Goal: Task Accomplishment & Management: Use online tool/utility

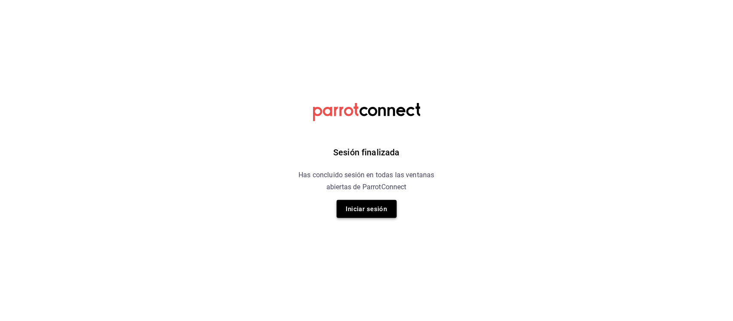
click at [372, 211] on button "Iniciar sesión" at bounding box center [367, 209] width 60 height 18
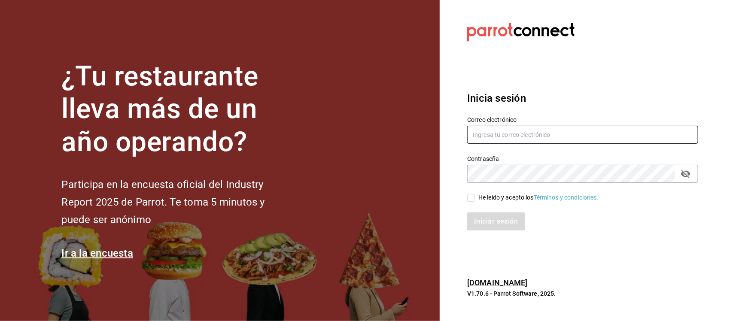
type input "araceli.cordero@grupocosteno.com"
click at [468, 199] on input "He leído y acepto los Términos y condiciones." at bounding box center [471, 198] width 8 height 8
checkbox input "true"
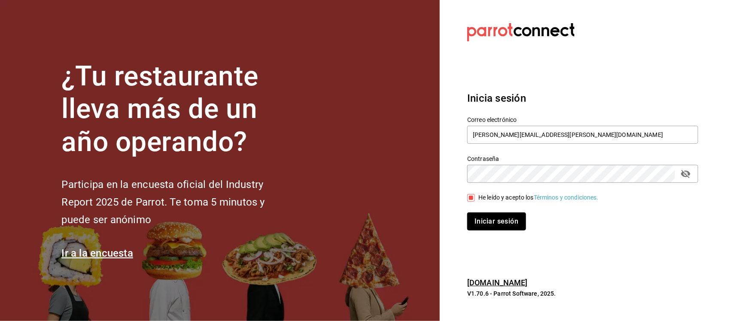
click at [479, 224] on button "Iniciar sesión" at bounding box center [496, 222] width 58 height 18
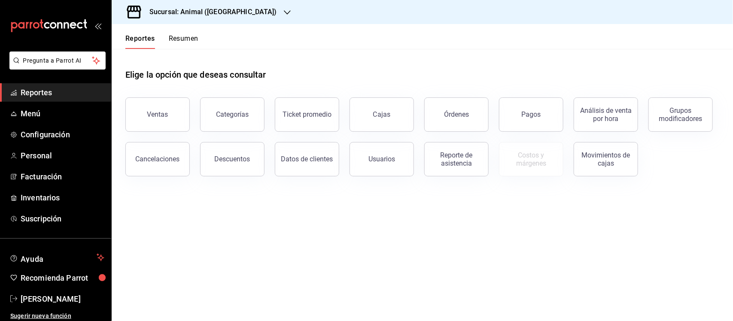
click at [194, 16] on h3 "Sucursal: Animal ([GEOGRAPHIC_DATA])" at bounding box center [210, 12] width 134 height 10
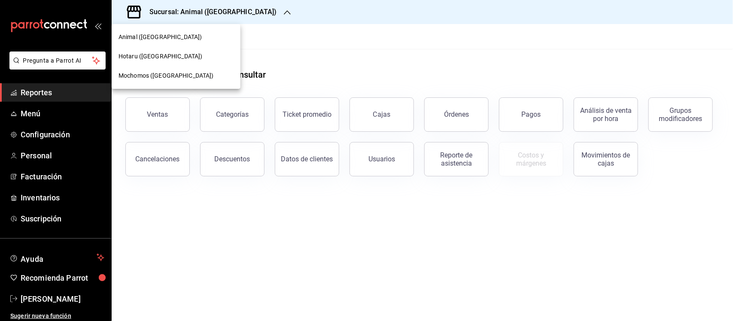
click at [159, 34] on span "Animal ([GEOGRAPHIC_DATA])" at bounding box center [160, 37] width 83 height 9
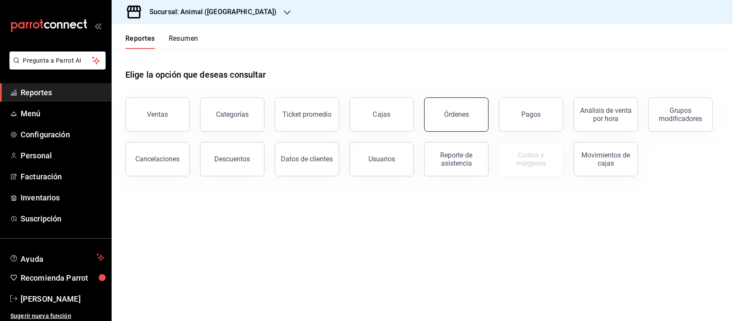
click at [465, 102] on button "Órdenes" at bounding box center [456, 115] width 64 height 34
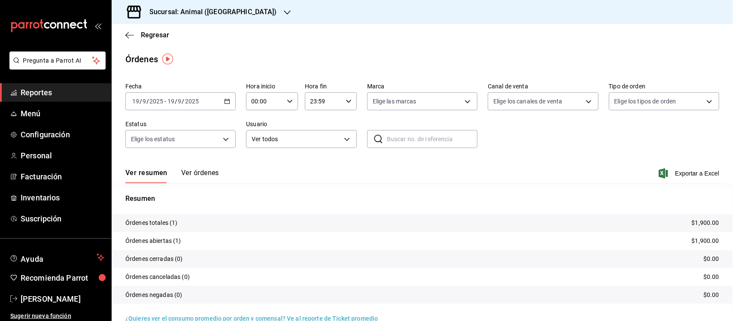
click at [195, 18] on div "Sucursal: Animal ([GEOGRAPHIC_DATA])" at bounding box center [207, 12] width 176 height 24
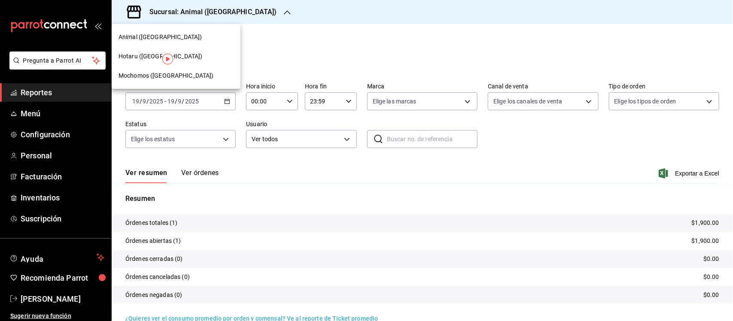
click at [167, 74] on span "Mochomos ([GEOGRAPHIC_DATA])" at bounding box center [166, 75] width 95 height 9
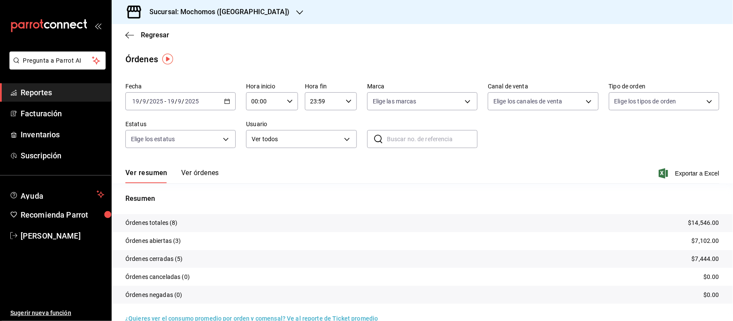
click at [224, 101] on icon "button" at bounding box center [227, 101] width 6 height 6
click at [168, 226] on span "Rango de fechas" at bounding box center [166, 224] width 67 height 9
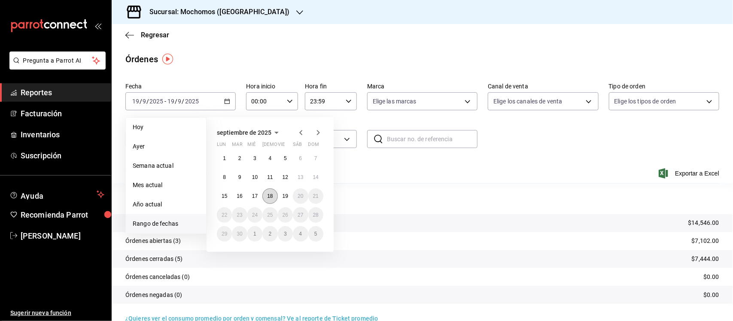
click at [271, 195] on abbr "18" at bounding box center [270, 196] width 6 height 6
click at [283, 198] on button "19" at bounding box center [285, 196] width 15 height 15
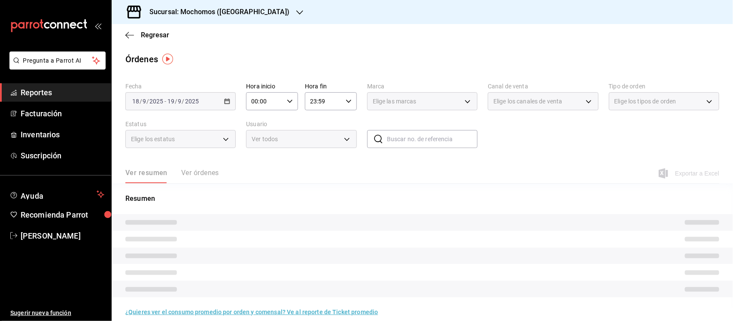
click at [287, 102] on icon "button" at bounding box center [290, 101] width 6 height 6
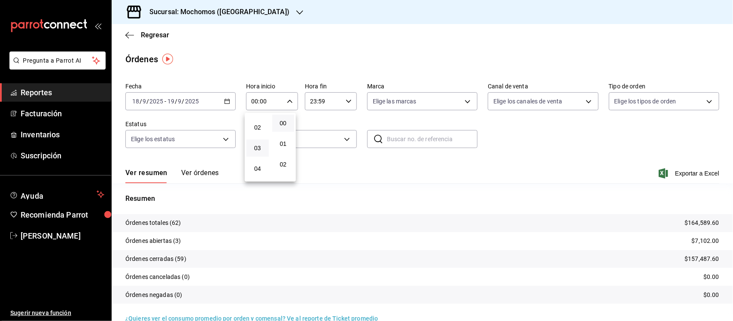
scroll to position [54, 0]
click at [261, 171] on span "05" at bounding box center [258, 172] width 12 height 7
type input "05:00"
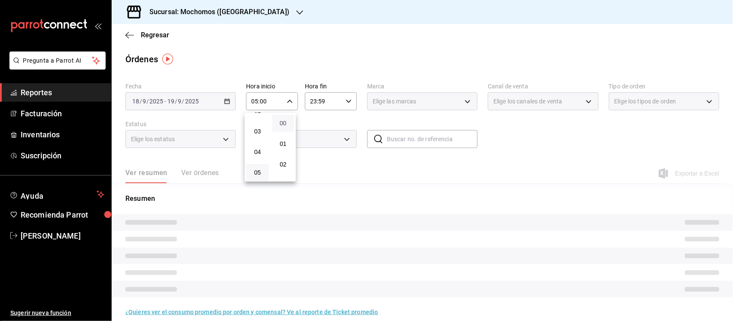
click at [286, 122] on span "00" at bounding box center [284, 123] width 12 height 7
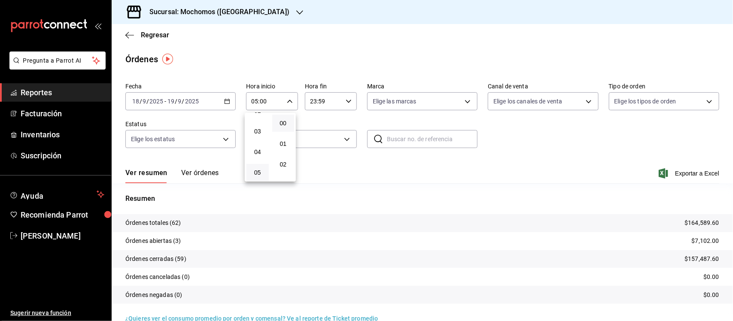
click at [344, 100] on div at bounding box center [366, 160] width 733 height 321
click at [346, 100] on icon "button" at bounding box center [349, 101] width 6 height 6
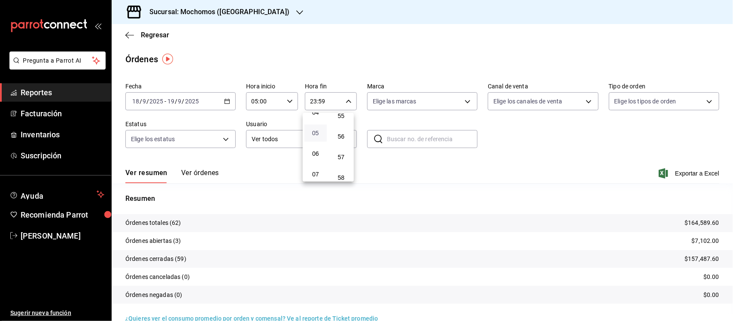
click at [310, 132] on span "05" at bounding box center [316, 133] width 12 height 7
click at [336, 127] on button "00" at bounding box center [341, 123] width 22 height 17
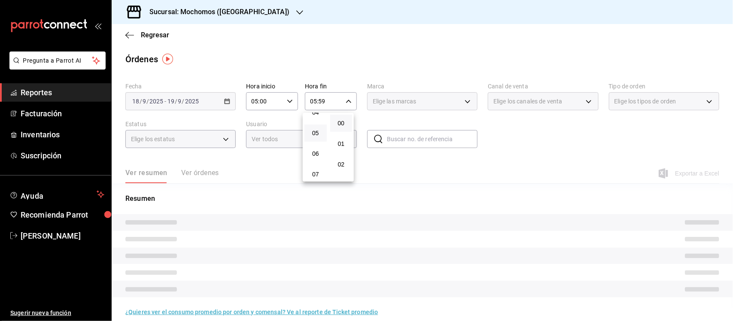
type input "05:00"
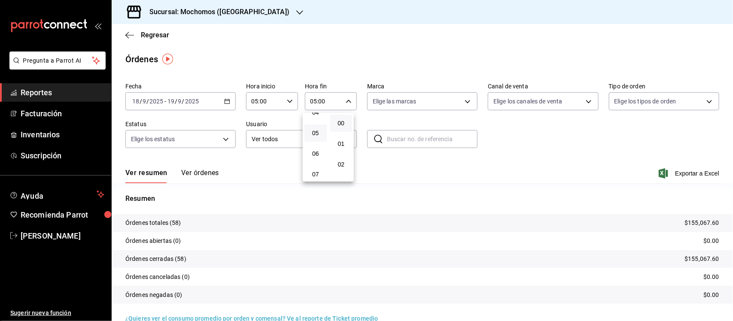
click at [396, 97] on div at bounding box center [366, 160] width 733 height 321
click at [396, 104] on body "Pregunta a Parrot AI Reportes Facturación Inventarios Suscripción Ayuda Recomie…" at bounding box center [366, 160] width 733 height 321
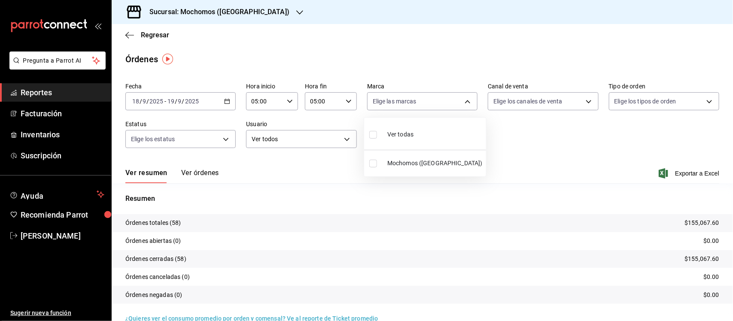
click at [370, 134] on input "checkbox" at bounding box center [373, 135] width 8 height 8
checkbox input "true"
type input "65eb7388-82e4-42fa-8caf-680550c77e6f"
checkbox input "true"
click at [538, 98] on div at bounding box center [366, 160] width 733 height 321
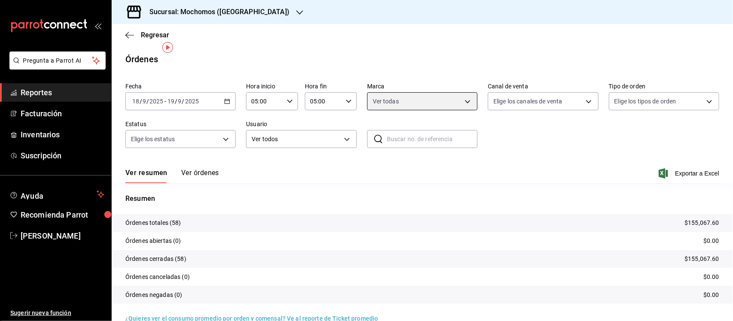
scroll to position [15, 0]
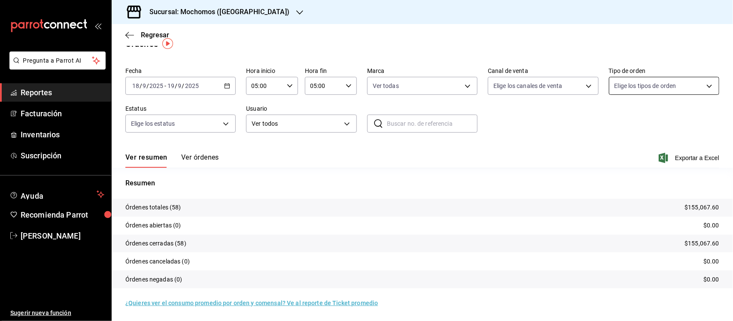
click at [662, 80] on body "Pregunta a Parrot AI Reportes Facturación Inventarios Suscripción Ayuda Recomie…" at bounding box center [366, 160] width 733 height 321
click at [616, 150] on input "checkbox" at bounding box center [612, 148] width 8 height 8
checkbox input "true"
type input "c7bc0ce2-274d-49fd-89f5-4bcf8044acf9"
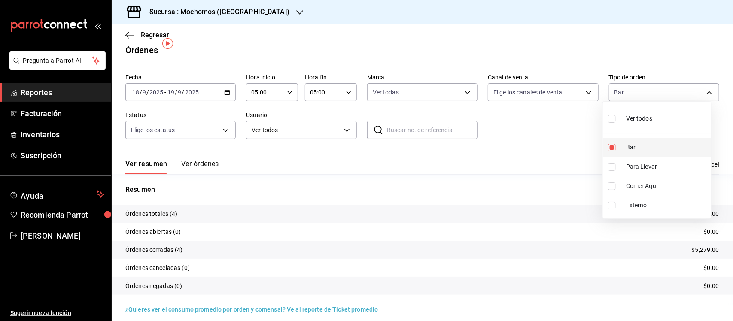
scroll to position [15, 0]
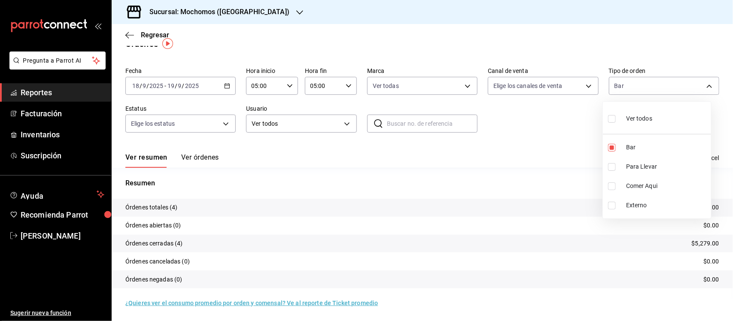
click at [583, 116] on div at bounding box center [366, 160] width 733 height 321
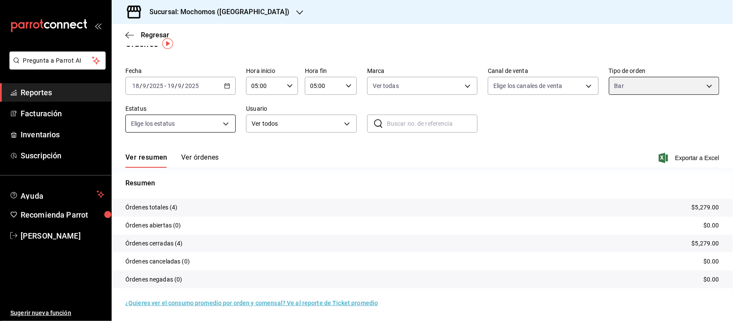
scroll to position [0, 0]
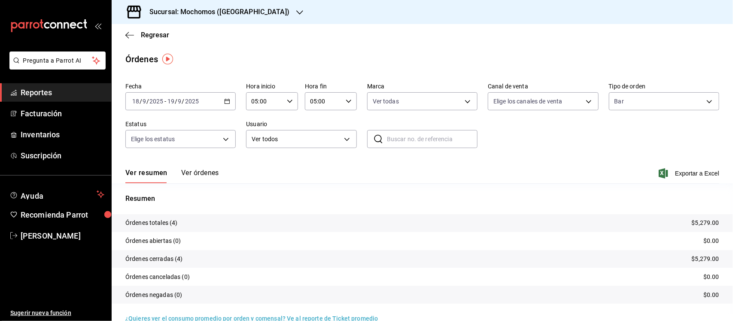
click at [38, 91] on span "Reportes" at bounding box center [63, 93] width 84 height 12
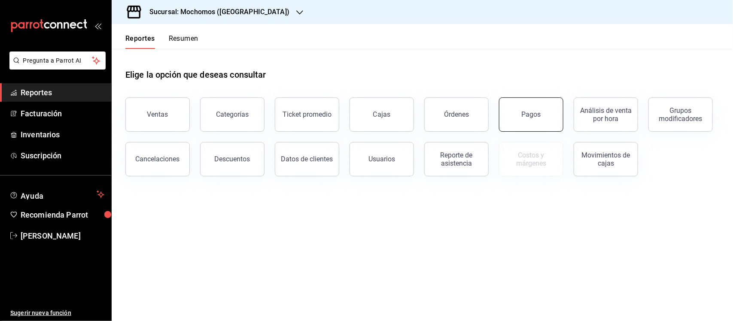
click at [528, 117] on div "Pagos" at bounding box center [531, 114] width 19 height 8
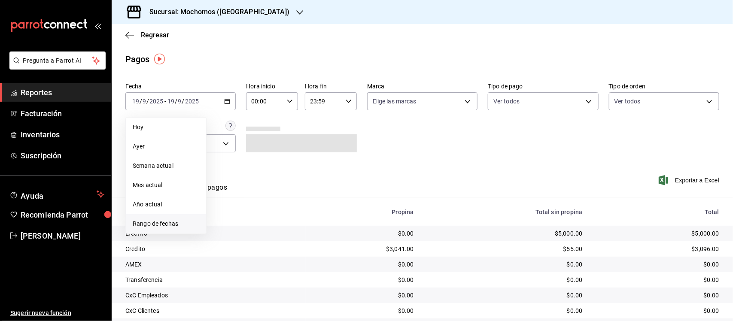
click at [160, 226] on span "Rango de fechas" at bounding box center [166, 224] width 67 height 9
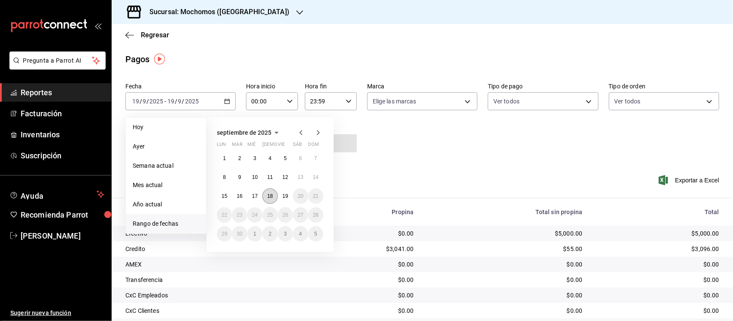
click at [272, 197] on abbr "18" at bounding box center [270, 196] width 6 height 6
click at [284, 200] on button "19" at bounding box center [285, 196] width 15 height 15
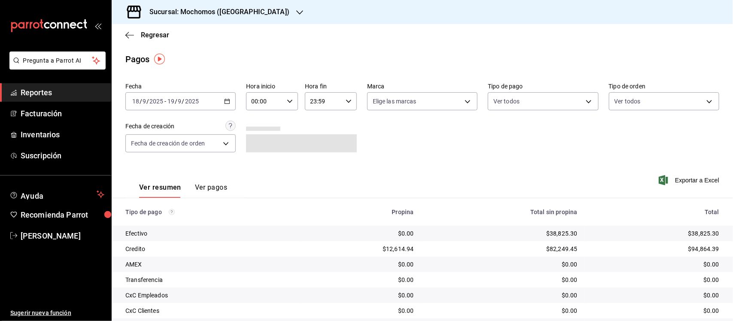
click at [292, 104] on div "00:00 Hora inicio" at bounding box center [272, 101] width 52 height 18
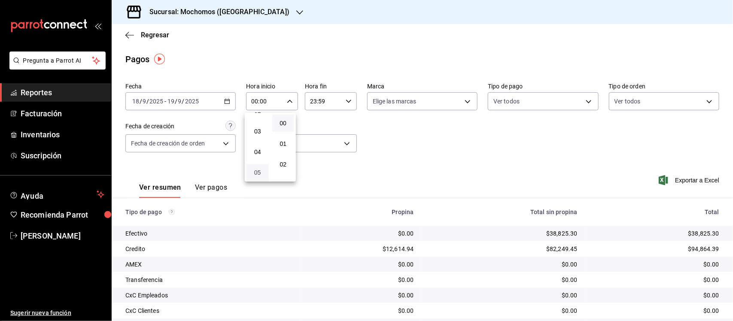
click at [257, 169] on span "05" at bounding box center [258, 172] width 12 height 7
type input "05:00"
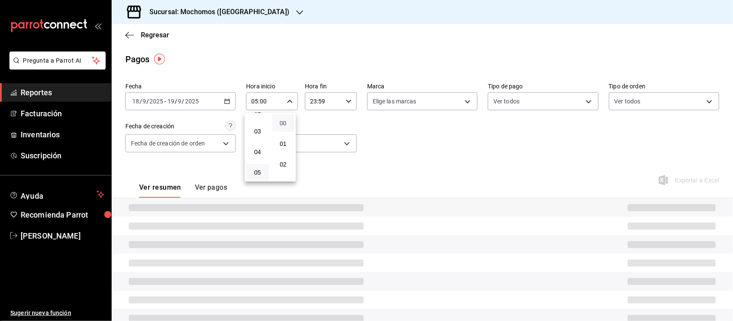
click at [283, 122] on span "00" at bounding box center [284, 123] width 12 height 7
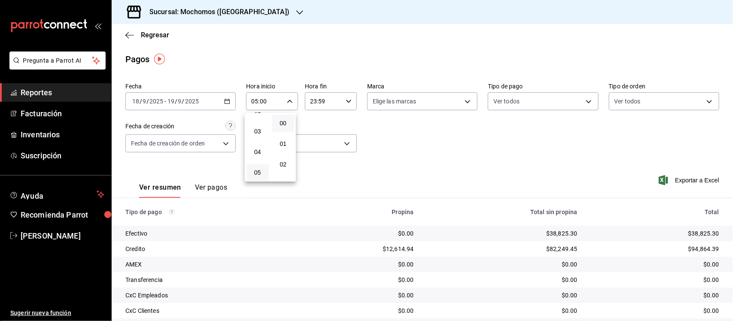
click at [331, 103] on div at bounding box center [366, 160] width 733 height 321
click at [331, 103] on input "23:59" at bounding box center [323, 101] width 37 height 17
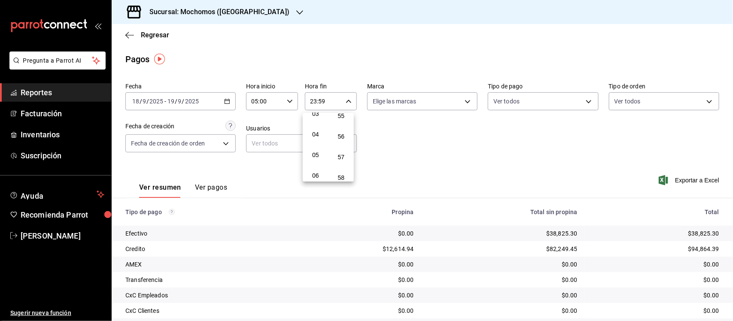
scroll to position [54, 0]
click at [318, 169] on span "05" at bounding box center [316, 172] width 12 height 7
click at [343, 116] on button "00" at bounding box center [341, 123] width 22 height 17
type input "05:00"
click at [408, 141] on div at bounding box center [366, 160] width 733 height 321
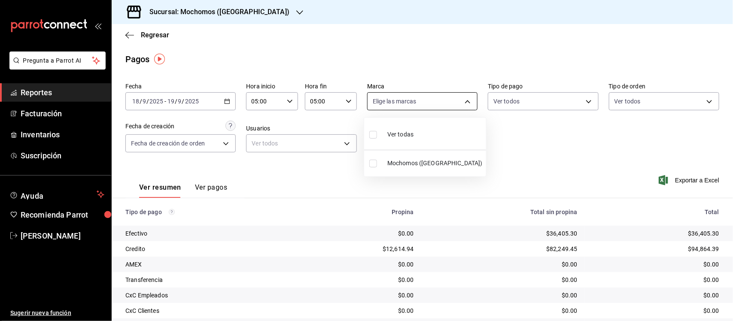
click at [431, 107] on body "Pregunta a Parrot AI Reportes Facturación Inventarios Suscripción Ayuda Recomie…" at bounding box center [366, 160] width 733 height 321
click at [372, 130] on label at bounding box center [374, 134] width 11 height 12
click at [372, 131] on input "checkbox" at bounding box center [373, 135] width 8 height 8
checkbox input "false"
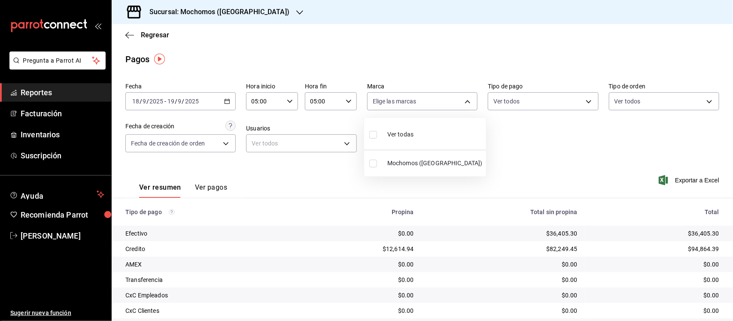
click at [372, 134] on input "checkbox" at bounding box center [373, 135] width 8 height 8
checkbox input "true"
type input "65eb7388-82e4-42fa-8caf-680550c77e6f"
checkbox input "true"
click at [514, 144] on div at bounding box center [366, 160] width 733 height 321
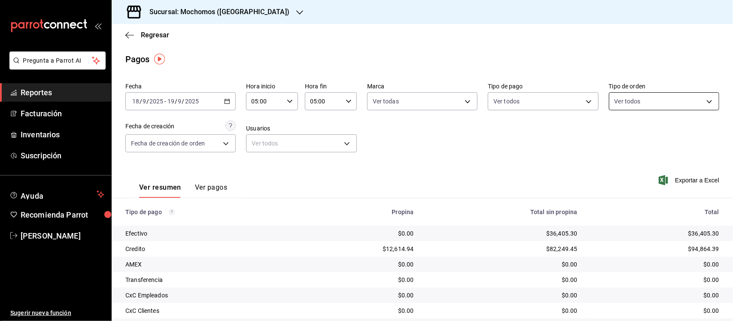
click at [655, 99] on body "Pregunta a Parrot AI Reportes Facturación Inventarios Suscripción Ayuda Recomie…" at bounding box center [366, 160] width 733 height 321
click at [611, 166] on input "checkbox" at bounding box center [612, 164] width 8 height 8
checkbox input "true"
type input "c7bc0ce2-274d-49fd-89f5-4bcf8044acf9"
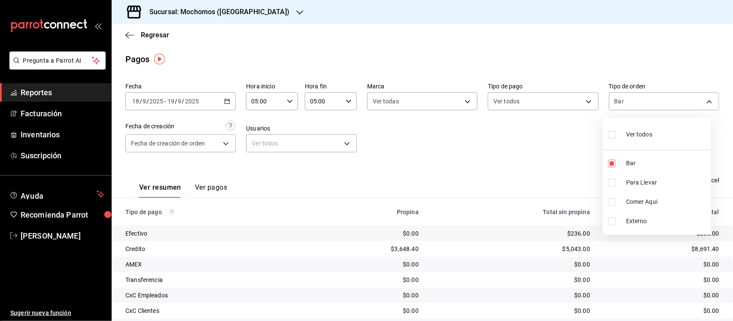
click at [430, 147] on div at bounding box center [366, 160] width 733 height 321
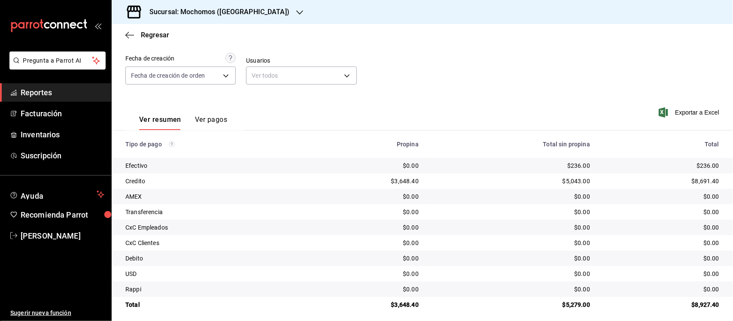
scroll to position [73, 0]
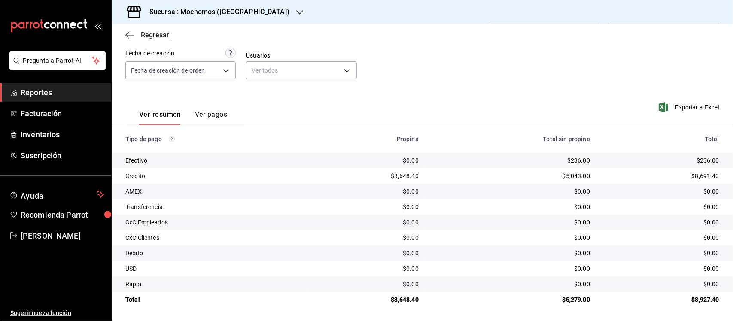
click at [144, 35] on span "Regresar" at bounding box center [155, 35] width 28 height 8
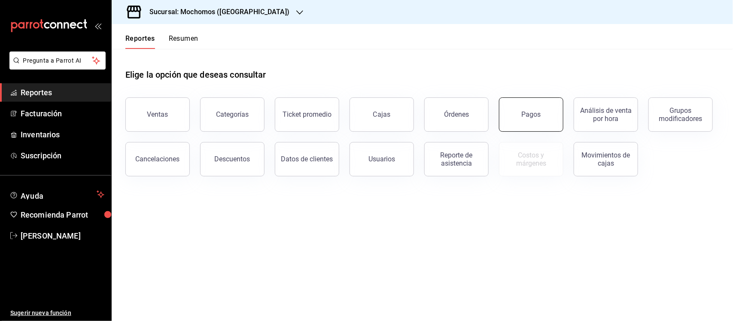
click at [536, 112] on div "Pagos" at bounding box center [531, 114] width 19 height 8
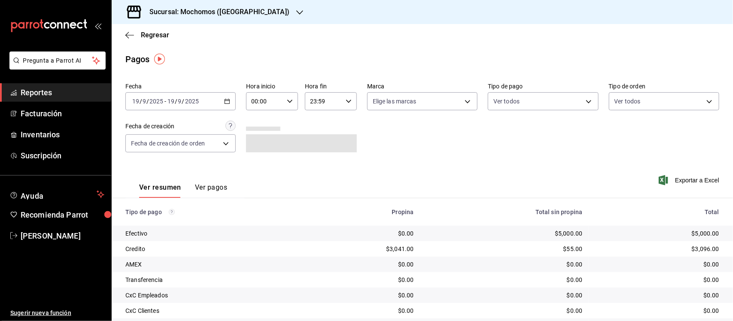
click at [228, 100] on icon "button" at bounding box center [227, 101] width 6 height 6
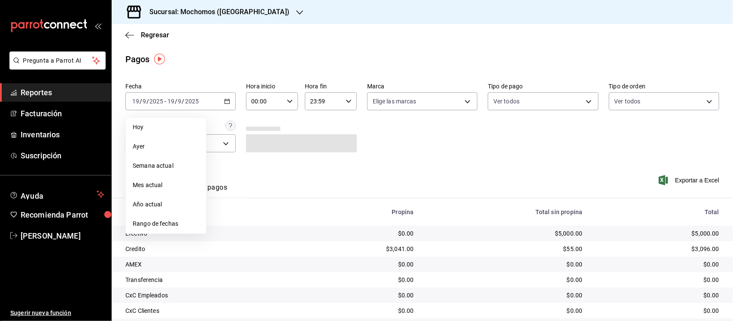
click at [147, 226] on span "Rango de fechas" at bounding box center [166, 224] width 67 height 9
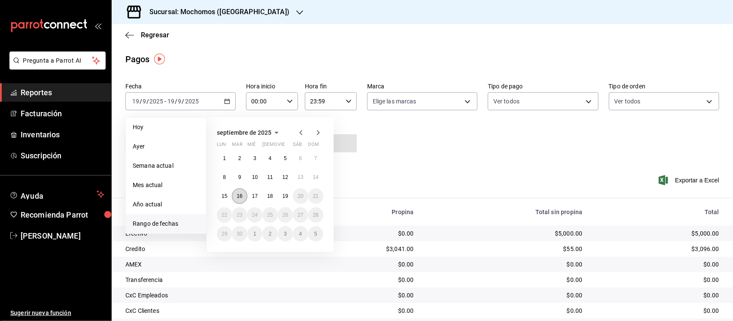
click at [239, 195] on abbr "16" at bounding box center [240, 196] width 6 height 6
click at [252, 194] on abbr "17" at bounding box center [255, 196] width 6 height 6
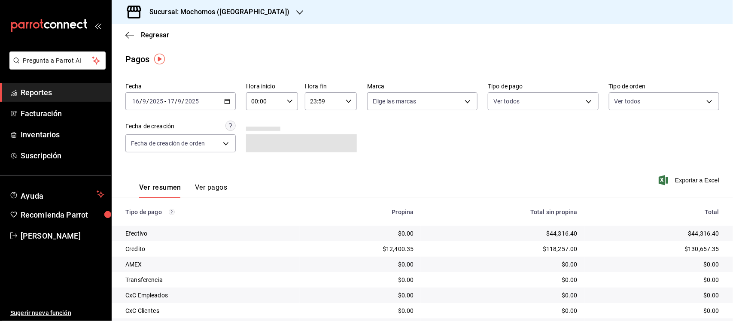
click at [269, 104] on input "00:00" at bounding box center [264, 101] width 37 height 17
click at [258, 170] on span "05" at bounding box center [258, 172] width 12 height 7
type input "05:00"
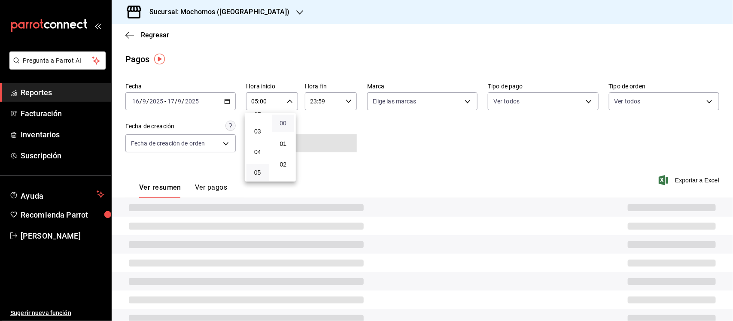
click at [281, 123] on span "00" at bounding box center [284, 123] width 12 height 7
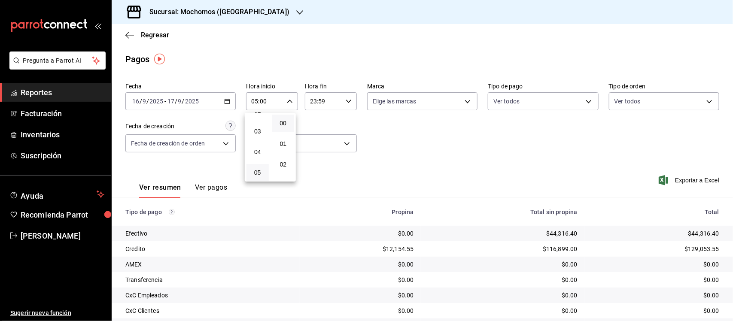
click at [329, 100] on div at bounding box center [366, 160] width 733 height 321
click at [329, 100] on input "23:59" at bounding box center [323, 101] width 37 height 17
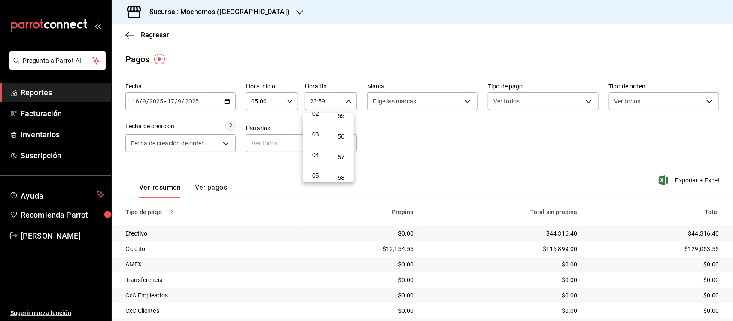
scroll to position [54, 0]
click at [311, 173] on span "05" at bounding box center [316, 172] width 12 height 7
click at [345, 124] on span "00" at bounding box center [342, 123] width 12 height 7
type input "05:00"
click at [411, 159] on div at bounding box center [366, 160] width 733 height 321
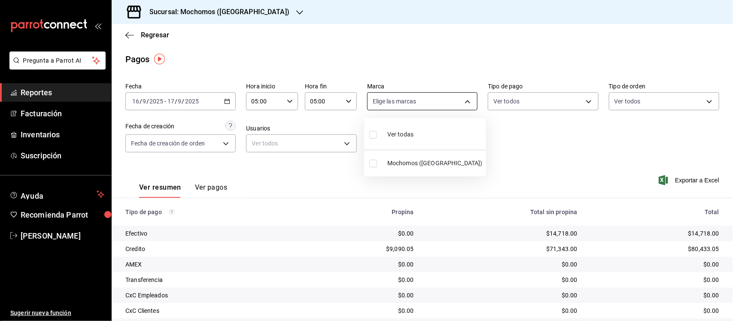
click at [449, 100] on body "Pregunta a Parrot AI Reportes Facturación Inventarios Suscripción Ayuda Recomie…" at bounding box center [366, 160] width 733 height 321
click at [370, 137] on input "checkbox" at bounding box center [373, 135] width 8 height 8
checkbox input "true"
type input "65eb7388-82e4-42fa-8caf-680550c77e6f"
checkbox input "true"
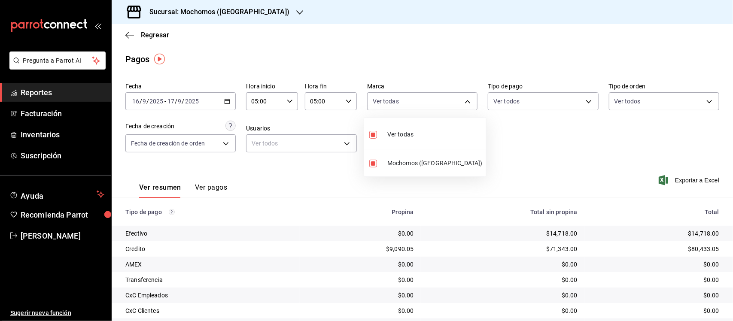
click at [673, 106] on div at bounding box center [366, 160] width 733 height 321
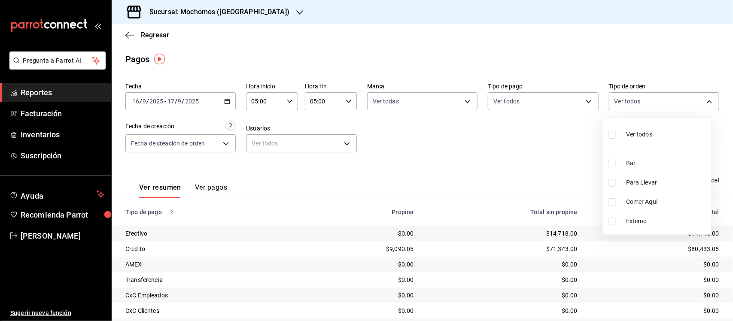
click at [672, 106] on body "Pregunta a Parrot AI Reportes Facturación Inventarios Suscripción Ayuda Recomie…" at bounding box center [366, 160] width 733 height 321
click at [615, 165] on input "checkbox" at bounding box center [612, 164] width 8 height 8
checkbox input "true"
type input "c7bc0ce2-274d-49fd-89f5-4bcf8044acf9"
click at [437, 145] on div at bounding box center [366, 160] width 733 height 321
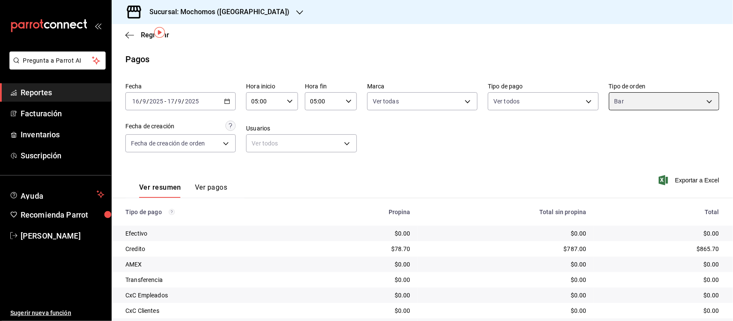
scroll to position [73, 0]
